Goal: Task Accomplishment & Management: Manage account settings

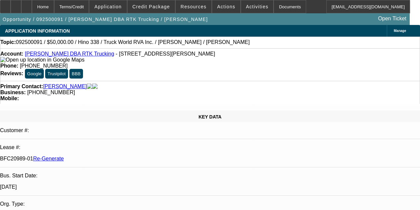
select select "3"
select select "0"
select select "6"
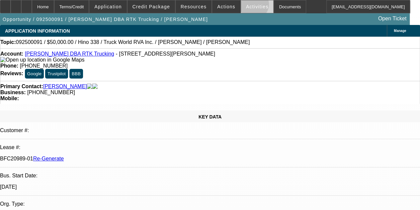
click at [246, 6] on span "Activities" at bounding box center [257, 6] width 23 height 5
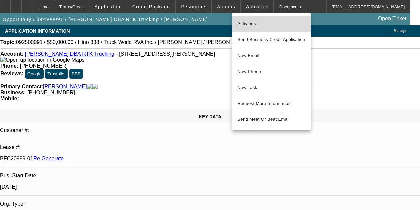
click at [245, 21] on span "Activities" at bounding box center [272, 24] width 68 height 8
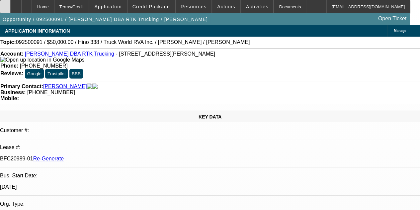
click at [5, 4] on icon at bounding box center [5, 4] width 0 height 0
click at [276, 5] on div "Documents" at bounding box center [290, 6] width 33 height 13
click at [217, 5] on span "Actions" at bounding box center [226, 6] width 18 height 5
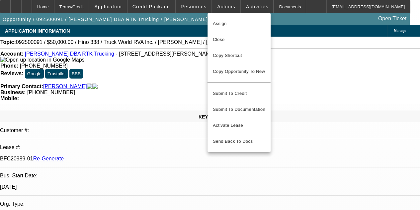
click at [282, 6] on div at bounding box center [210, 105] width 420 height 210
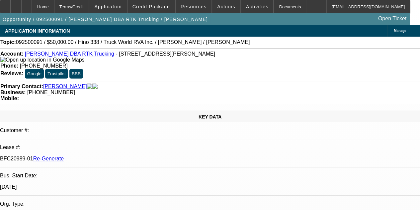
click at [282, 6] on div "Documents" at bounding box center [290, 6] width 33 height 13
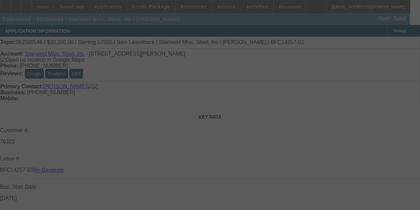
select select "4"
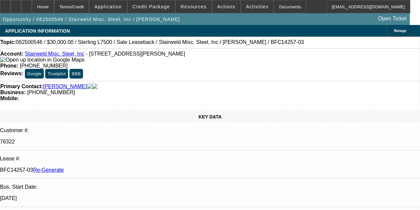
select select "0"
select select "2"
select select "0"
select select "6"
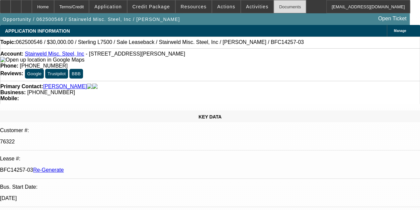
click at [274, 7] on div "Documents" at bounding box center [290, 6] width 33 height 13
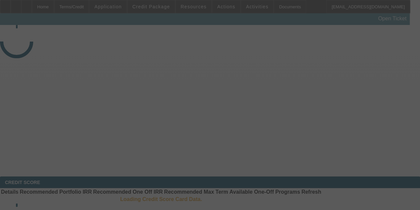
click at [284, 8] on div at bounding box center [210, 105] width 420 height 210
select select "3"
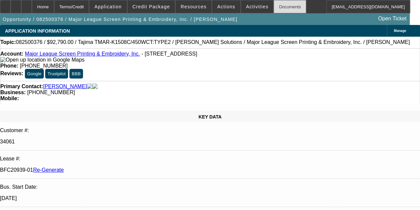
select select "0"
select select "2"
select select "0.1"
select select "4"
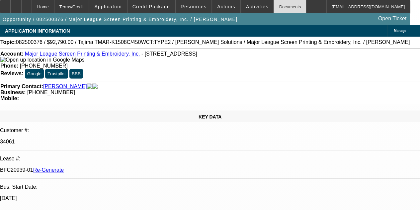
click at [278, 5] on div "Documents" at bounding box center [290, 6] width 33 height 13
click at [274, 6] on div "Documents" at bounding box center [290, 6] width 33 height 13
click at [243, 9] on span at bounding box center [257, 7] width 33 height 16
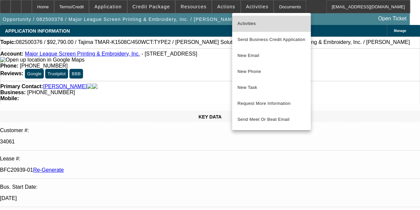
click at [243, 26] on span "Activities" at bounding box center [272, 24] width 68 height 8
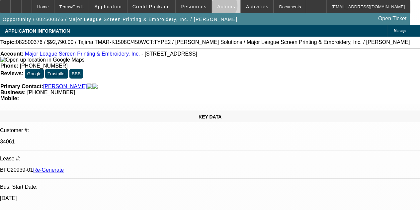
click at [218, 7] on span "Actions" at bounding box center [226, 6] width 18 height 5
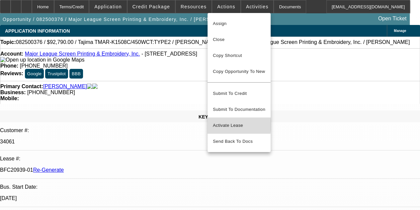
click at [226, 121] on span "Activate Lease" at bounding box center [239, 125] width 52 height 8
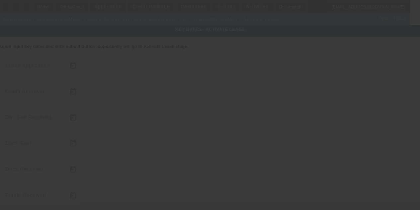
type input "8/14/2025"
type input "8/19/2025"
type input "8/15/2025"
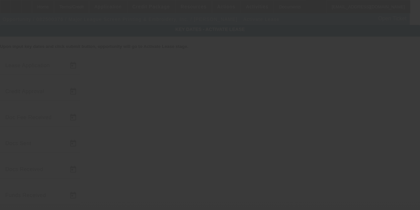
type input "8/19/2025"
type input "8/20/2025"
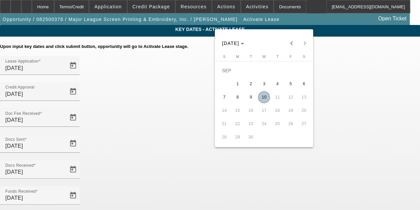
click at [265, 99] on span "10" at bounding box center [264, 97] width 12 height 12
type input "9/10/2025"
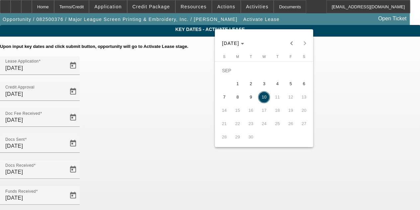
click at [295, 158] on div at bounding box center [210, 105] width 420 height 210
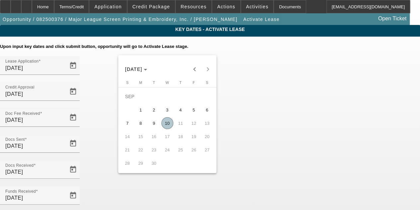
click at [164, 122] on span "10" at bounding box center [167, 123] width 12 height 12
type input "9/10/2025"
type input "10/1/2025"
type input "11/1/2025"
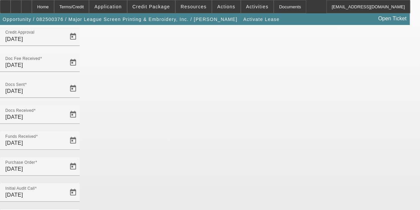
scroll to position [68, 0]
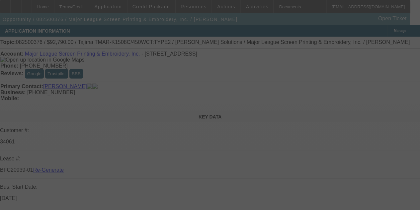
select select "4"
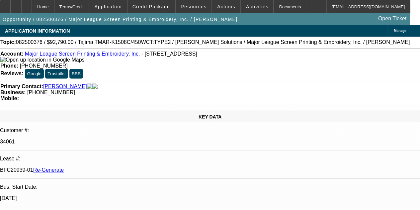
select select "0"
select select "2"
select select "0.1"
select select "4"
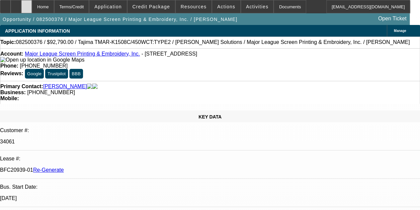
click at [32, 5] on div at bounding box center [26, 6] width 11 height 13
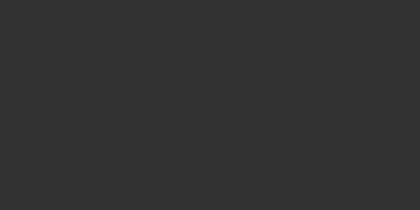
select select "4"
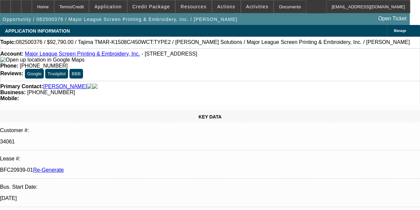
select select "0"
select select "2"
select select "0.1"
select select "4"
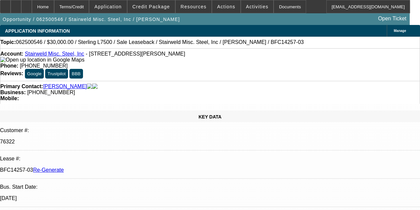
select select "4"
select select "0"
select select "2"
select select "0"
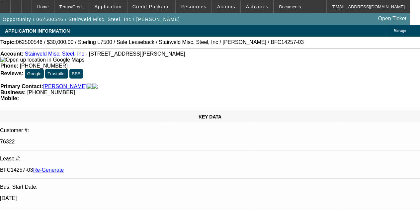
select select "6"
click at [274, 8] on div "Documents" at bounding box center [290, 6] width 33 height 13
